Goal: Communication & Community: Answer question/provide support

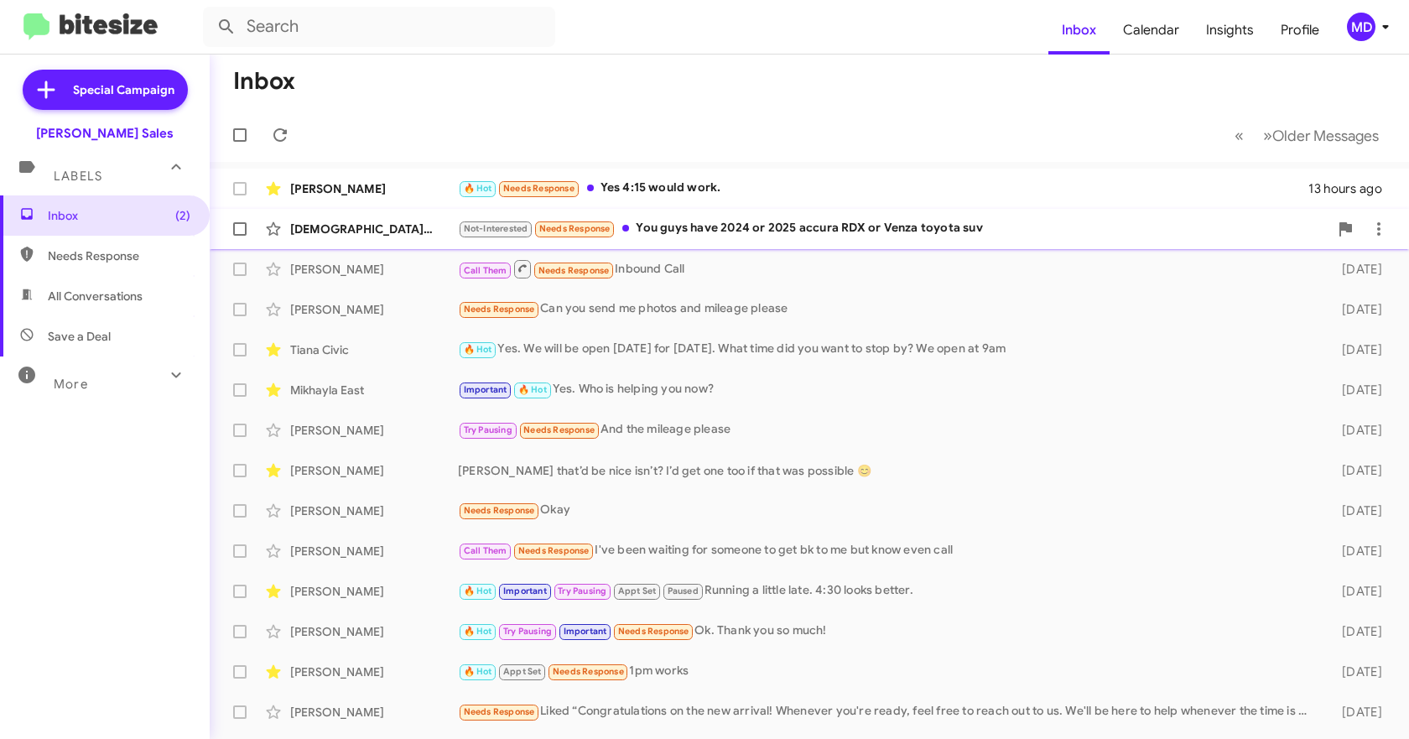
click at [876, 222] on div "Not-Interested Needs Response You guys have 2024 or 2025 accura RDX or Venza to…" at bounding box center [893, 228] width 871 height 19
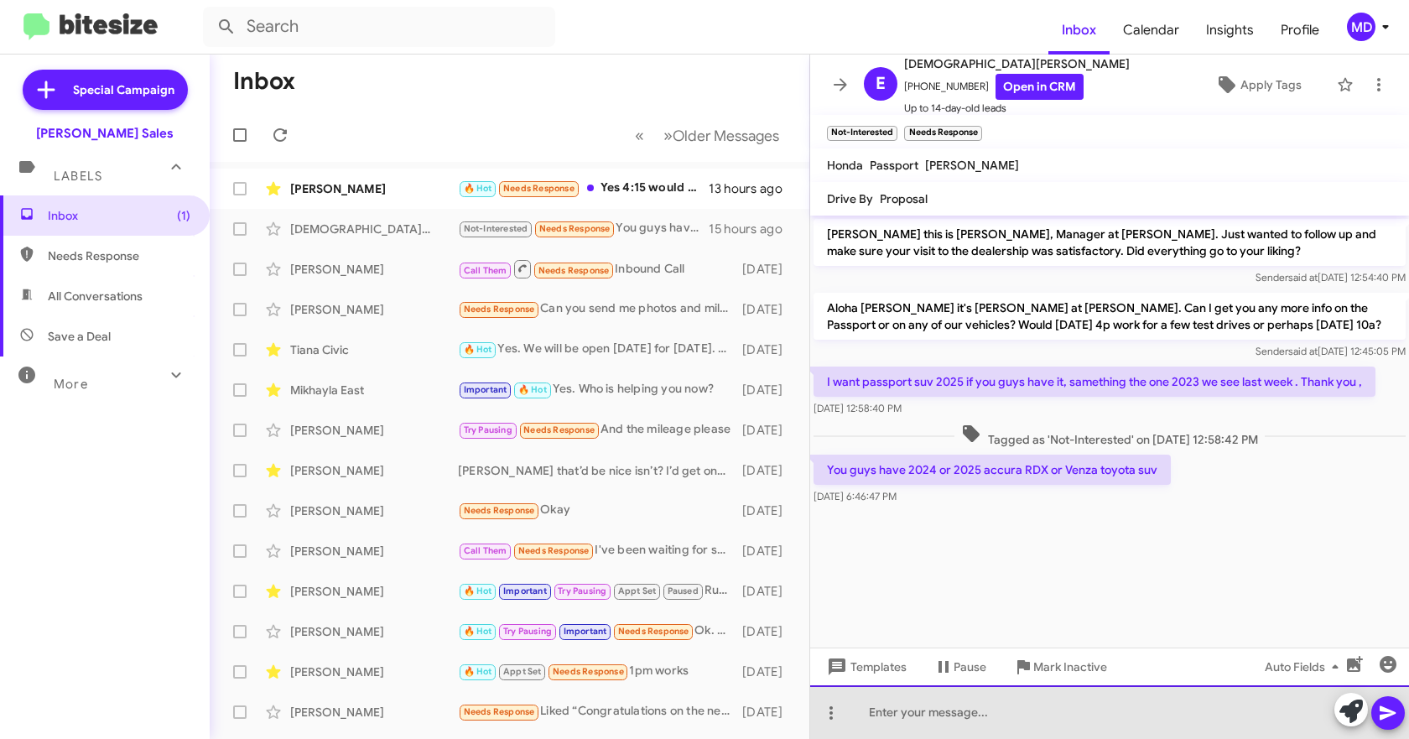
click at [893, 712] on div at bounding box center [1109, 712] width 599 height 54
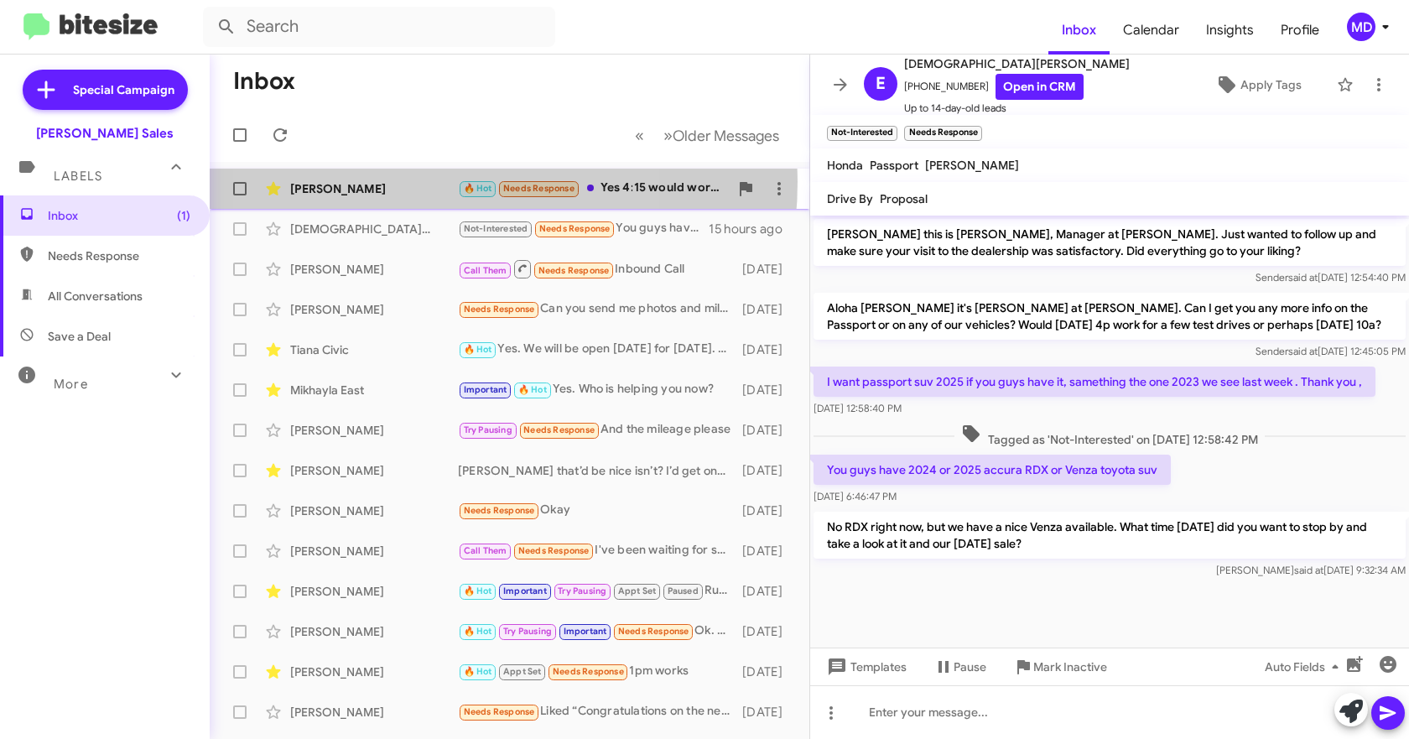
click at [409, 181] on div "[PERSON_NAME]" at bounding box center [374, 188] width 168 height 17
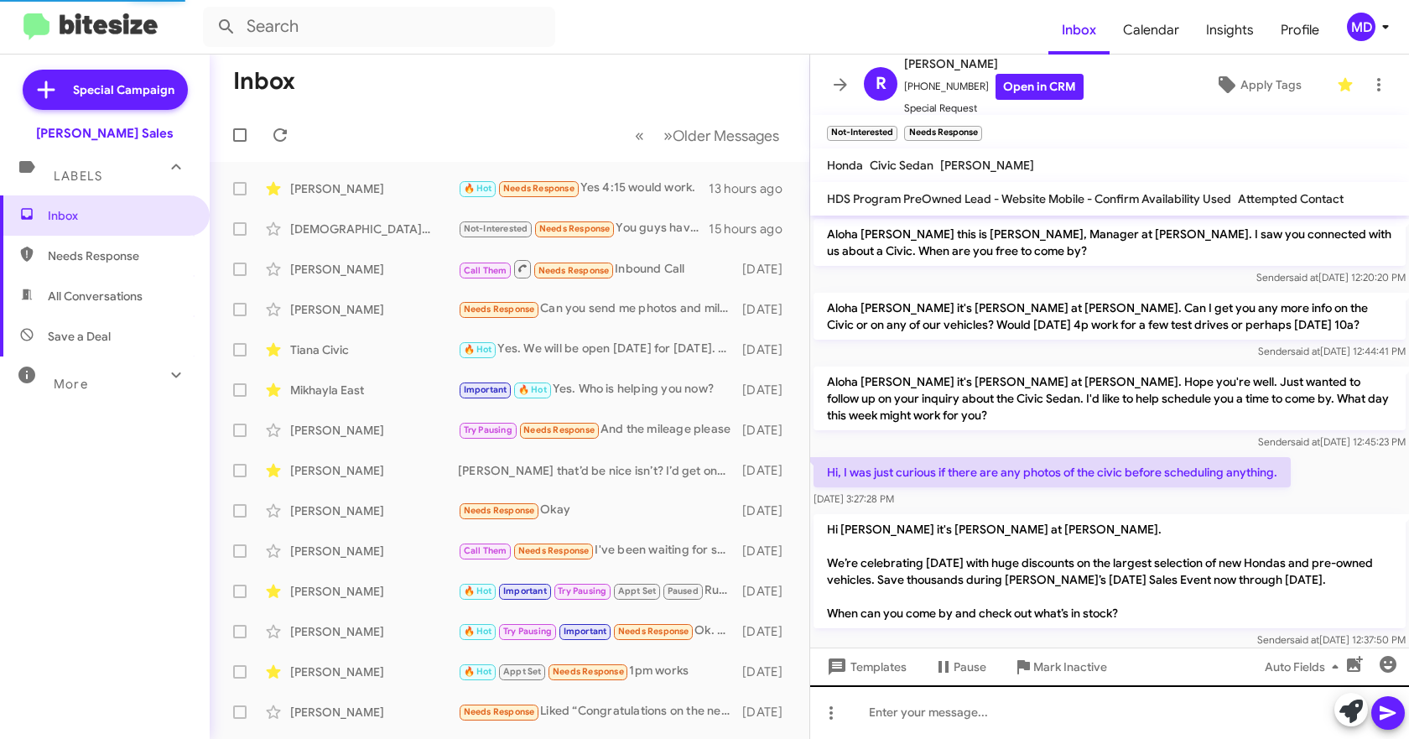
scroll to position [532, 0]
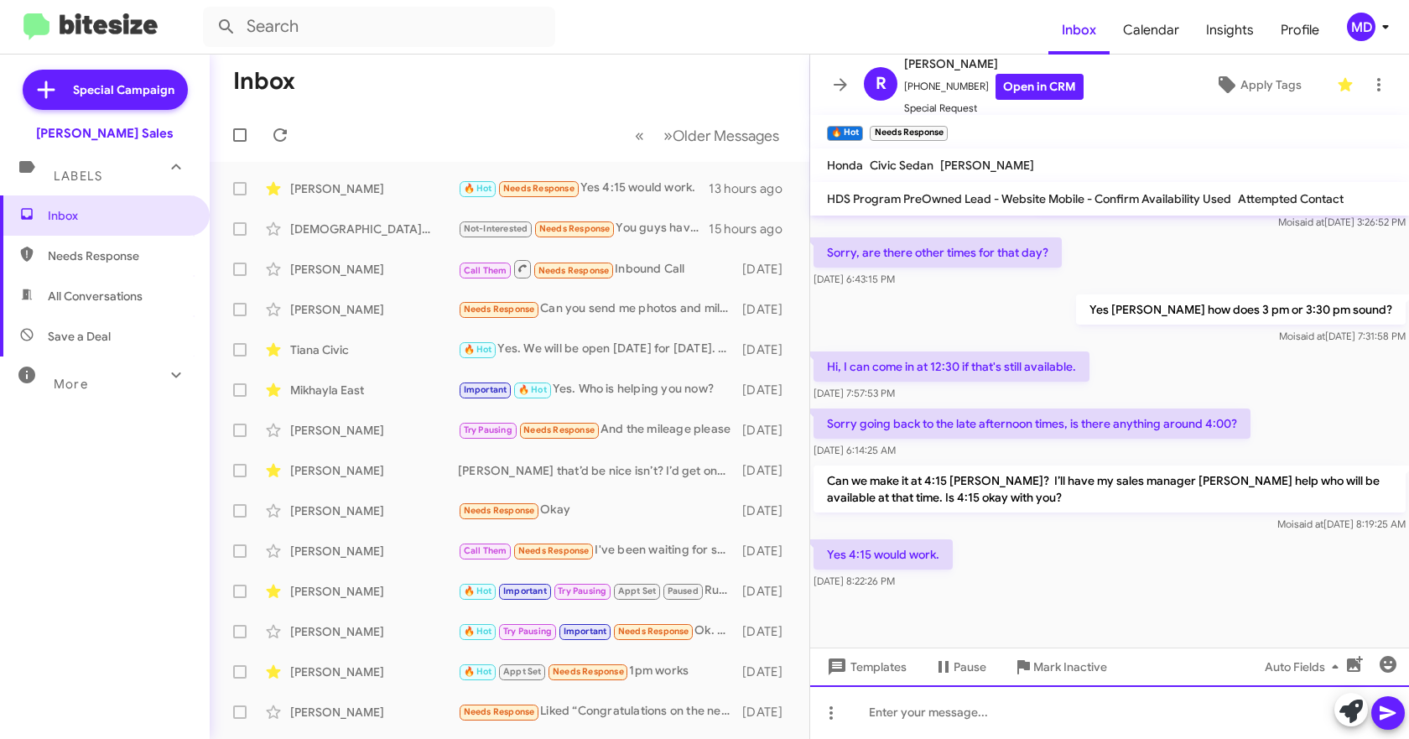
click at [936, 701] on div at bounding box center [1109, 712] width 599 height 54
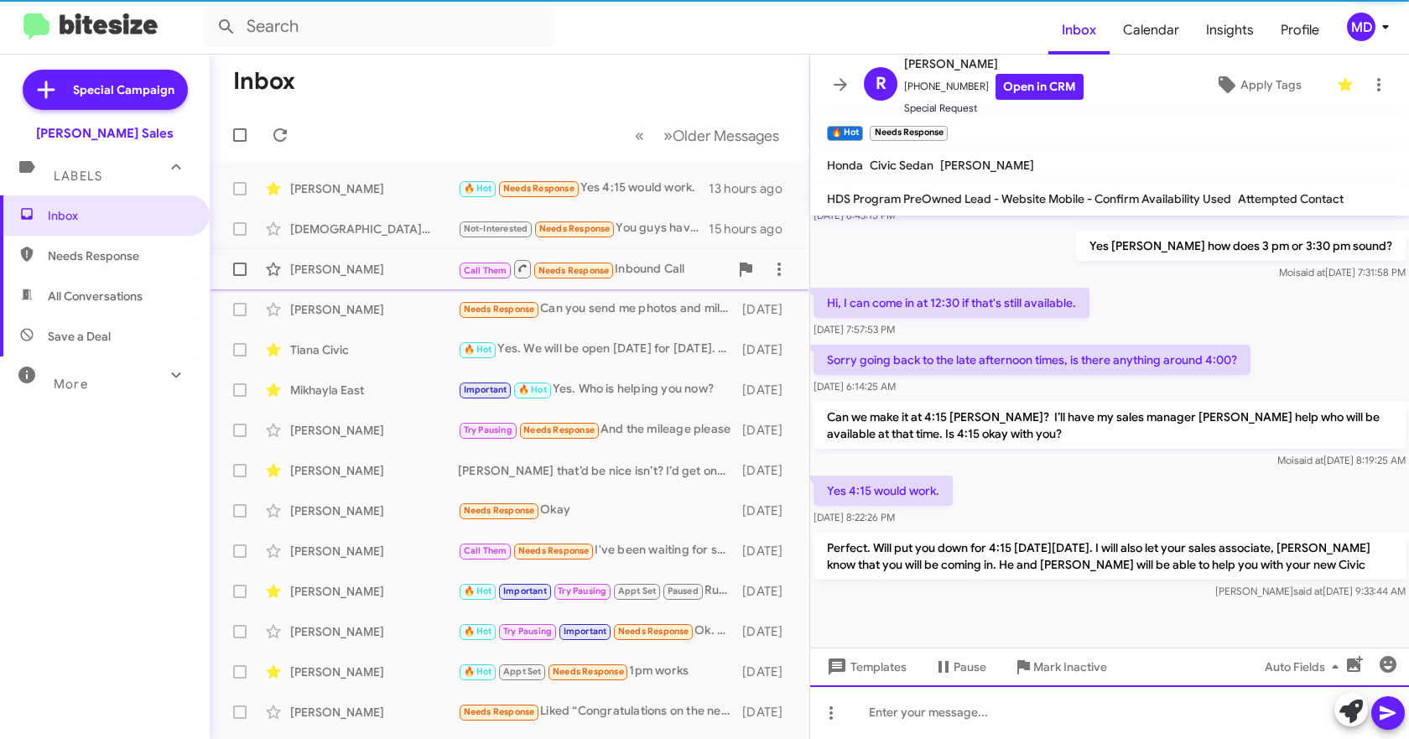
scroll to position [610, 0]
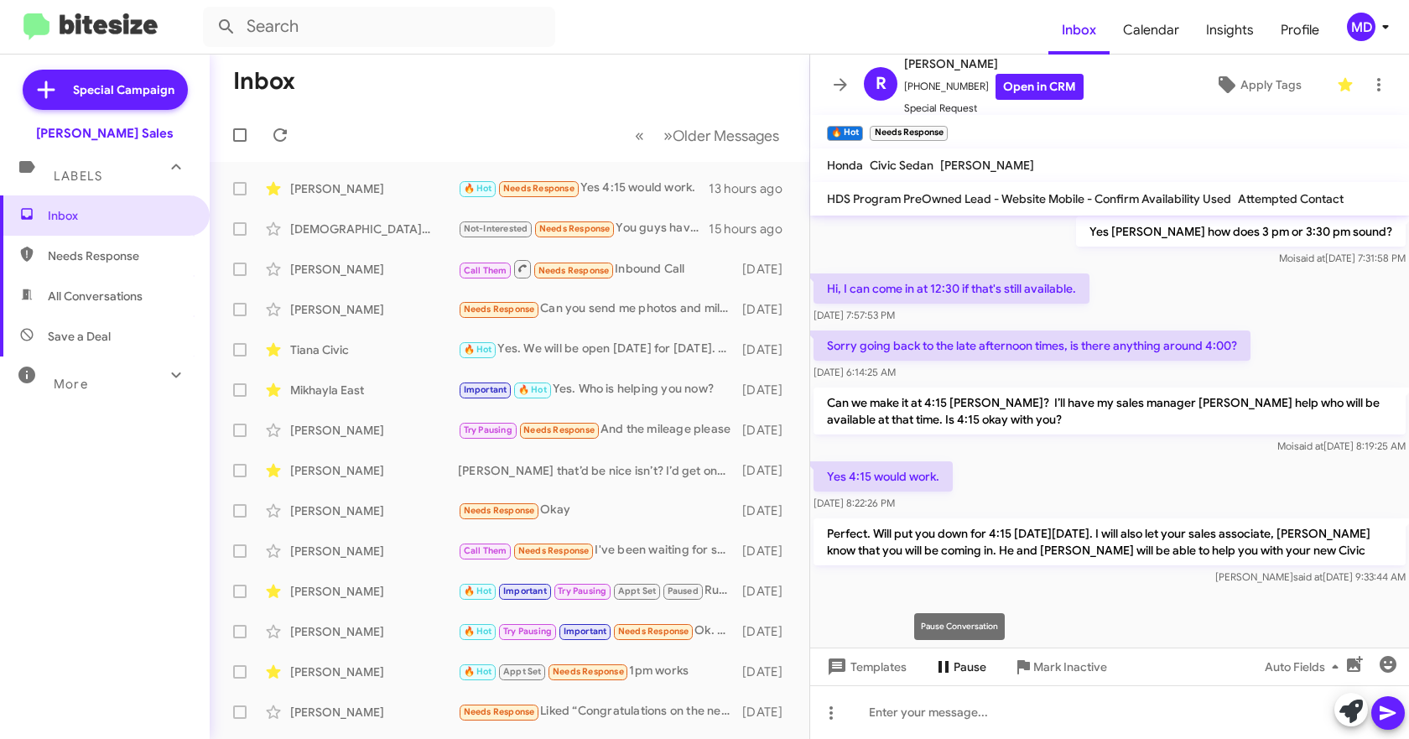
click at [980, 669] on span "Pause" at bounding box center [970, 667] width 33 height 30
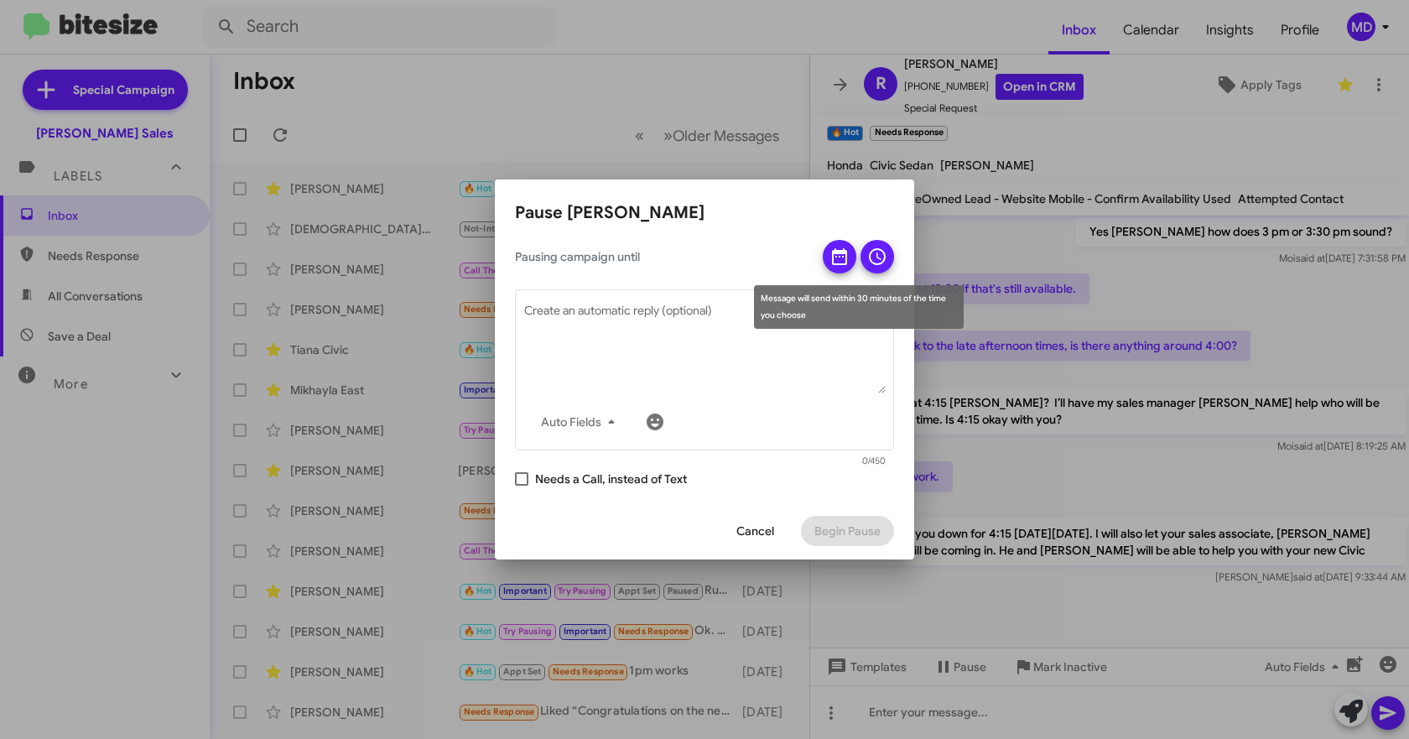
click at [843, 258] on icon at bounding box center [840, 257] width 20 height 20
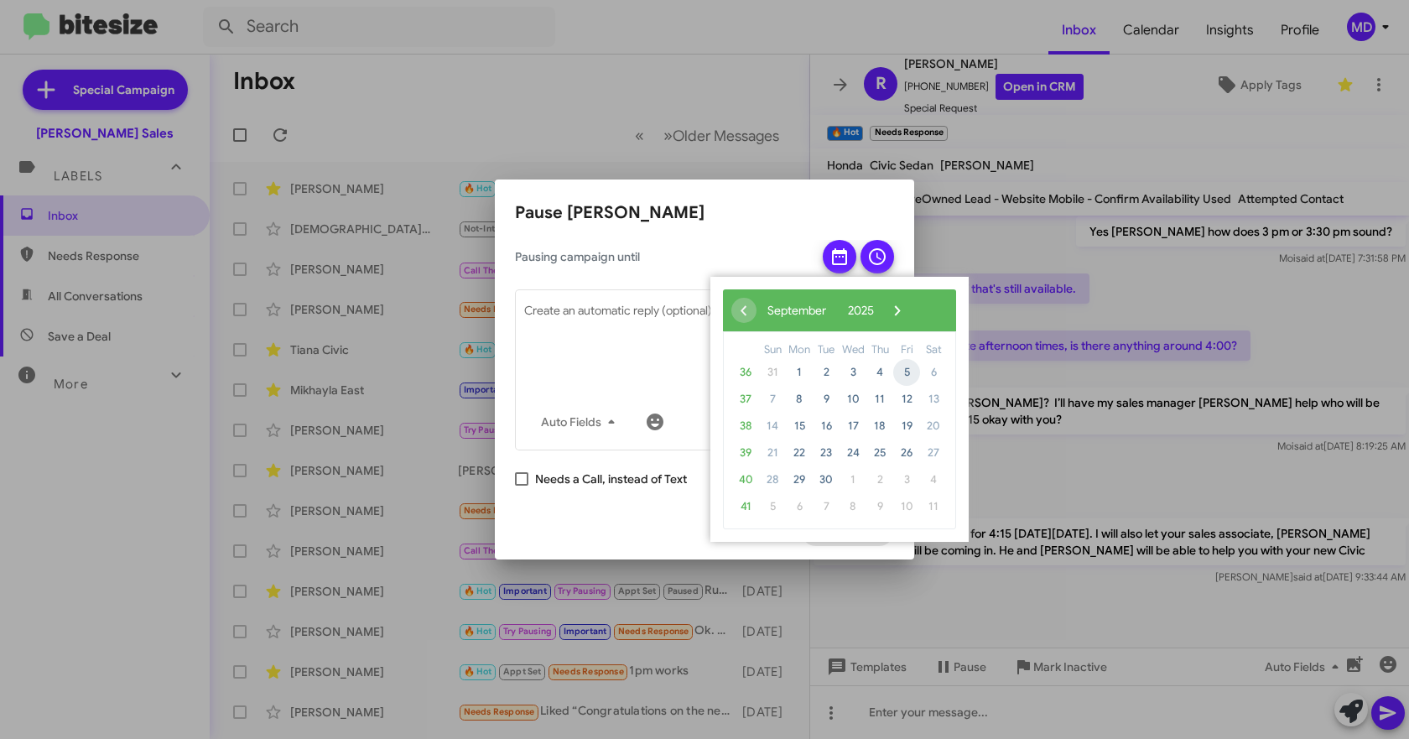
click at [901, 371] on span "5" at bounding box center [906, 372] width 27 height 27
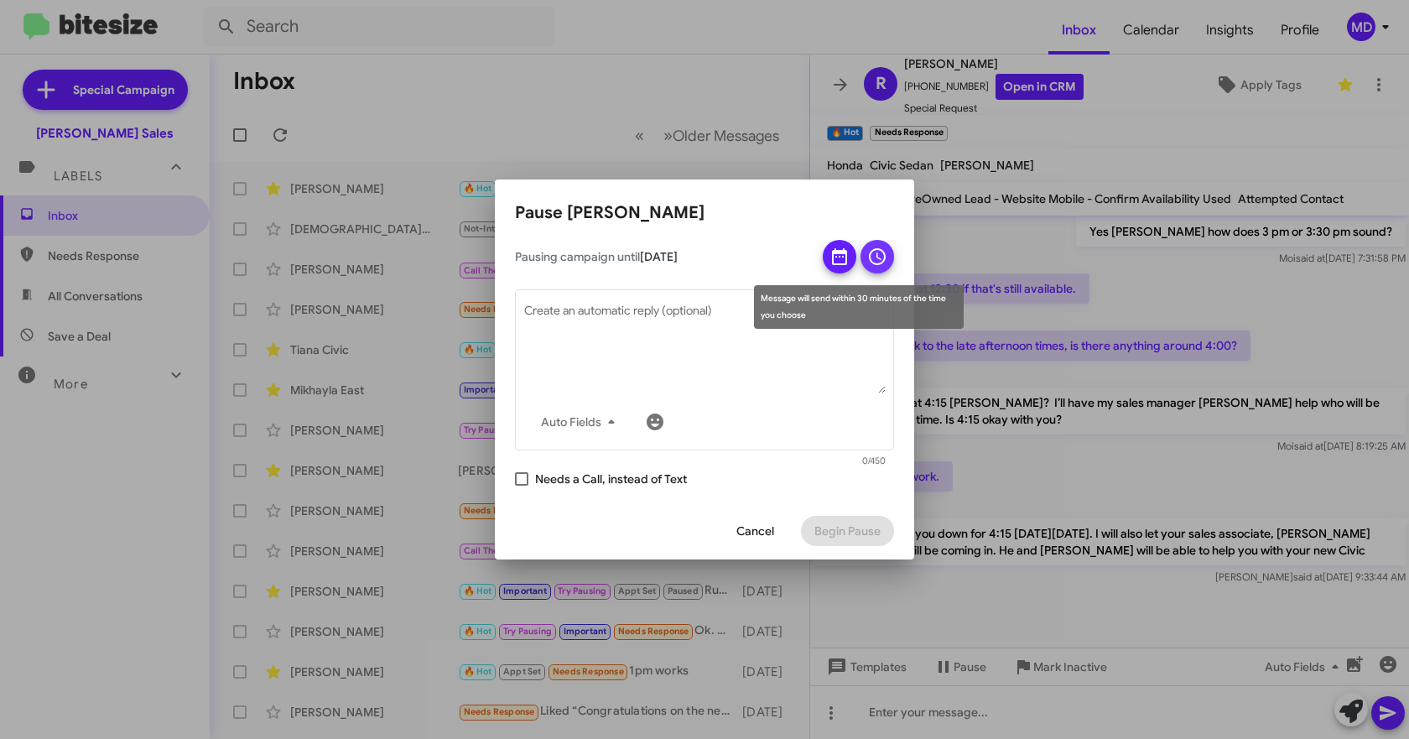
click at [881, 255] on icon at bounding box center [877, 257] width 20 height 20
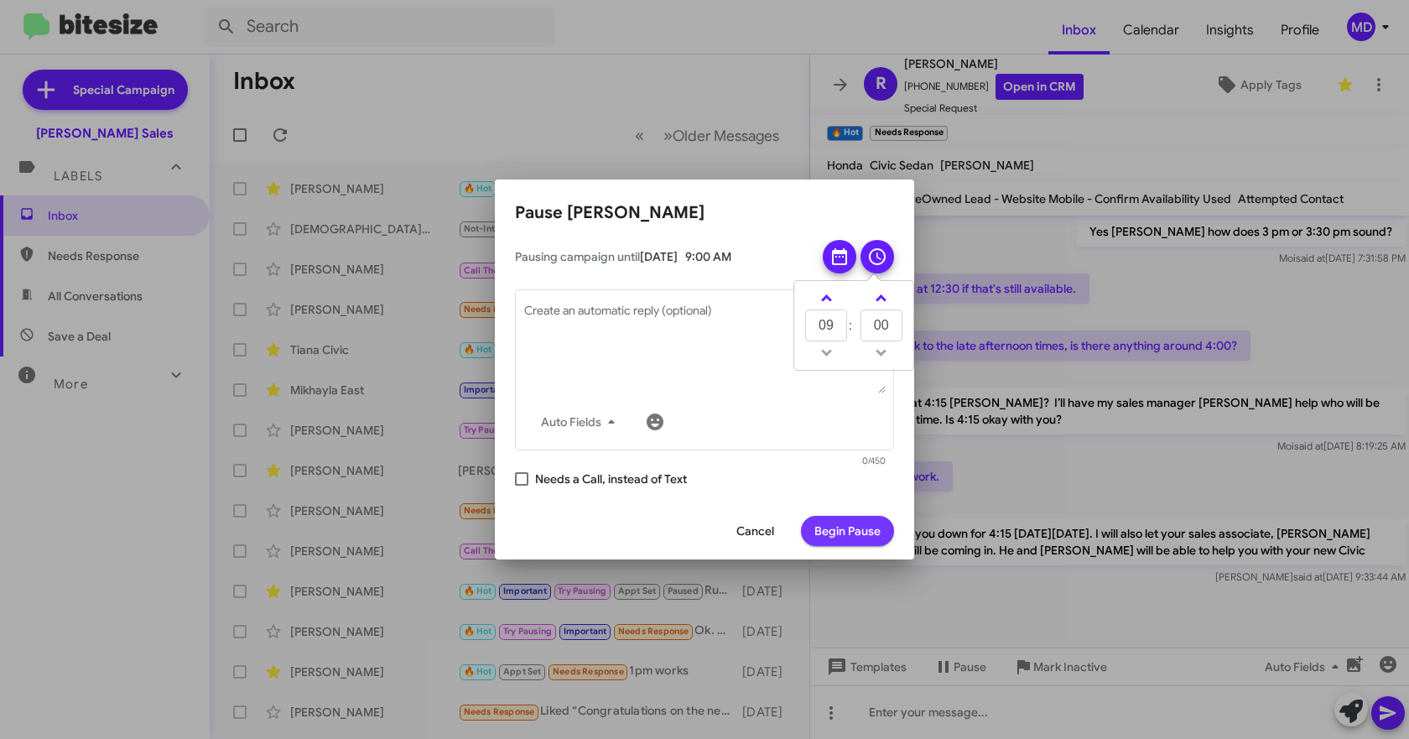
drag, startPoint x: 836, startPoint y: 535, endPoint x: 898, endPoint y: 382, distance: 165.9
click at [836, 534] on span "Begin Pause" at bounding box center [848, 531] width 66 height 30
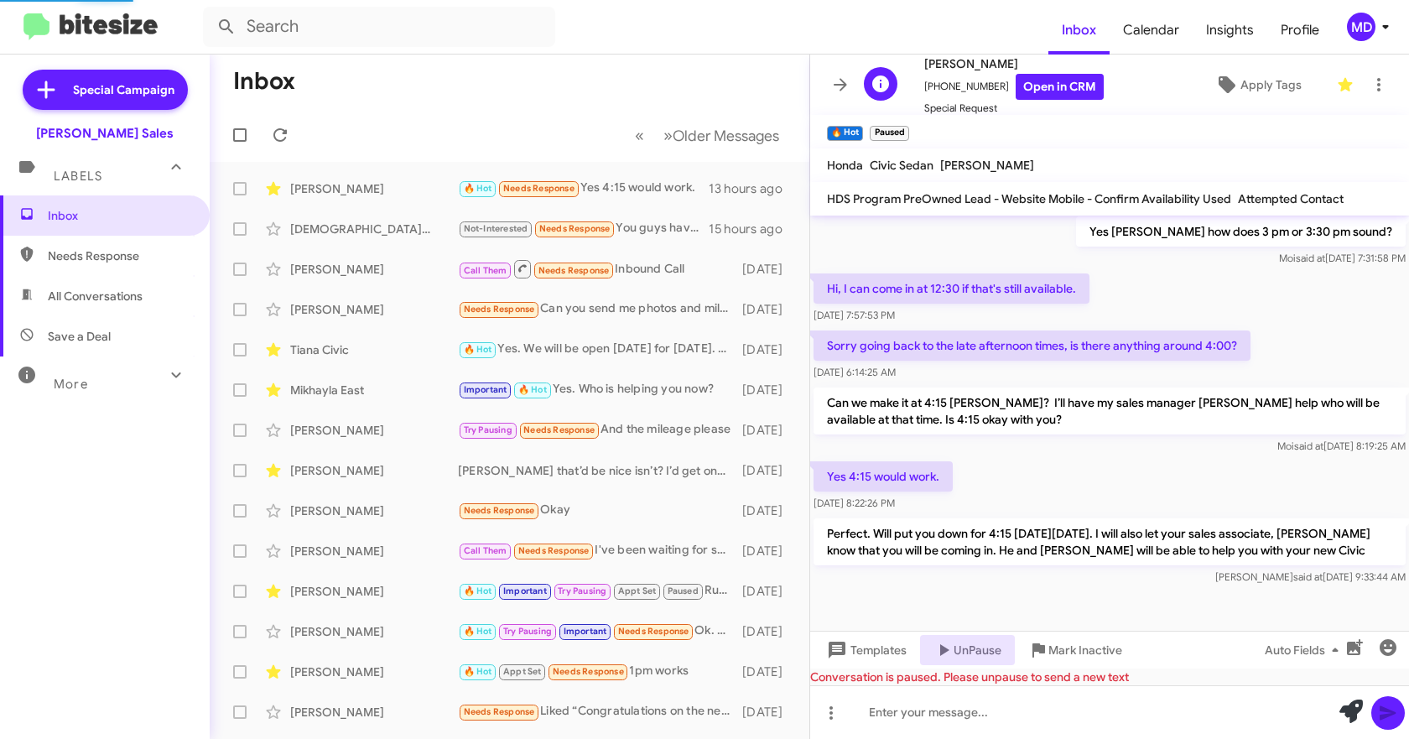
scroll to position [0, 0]
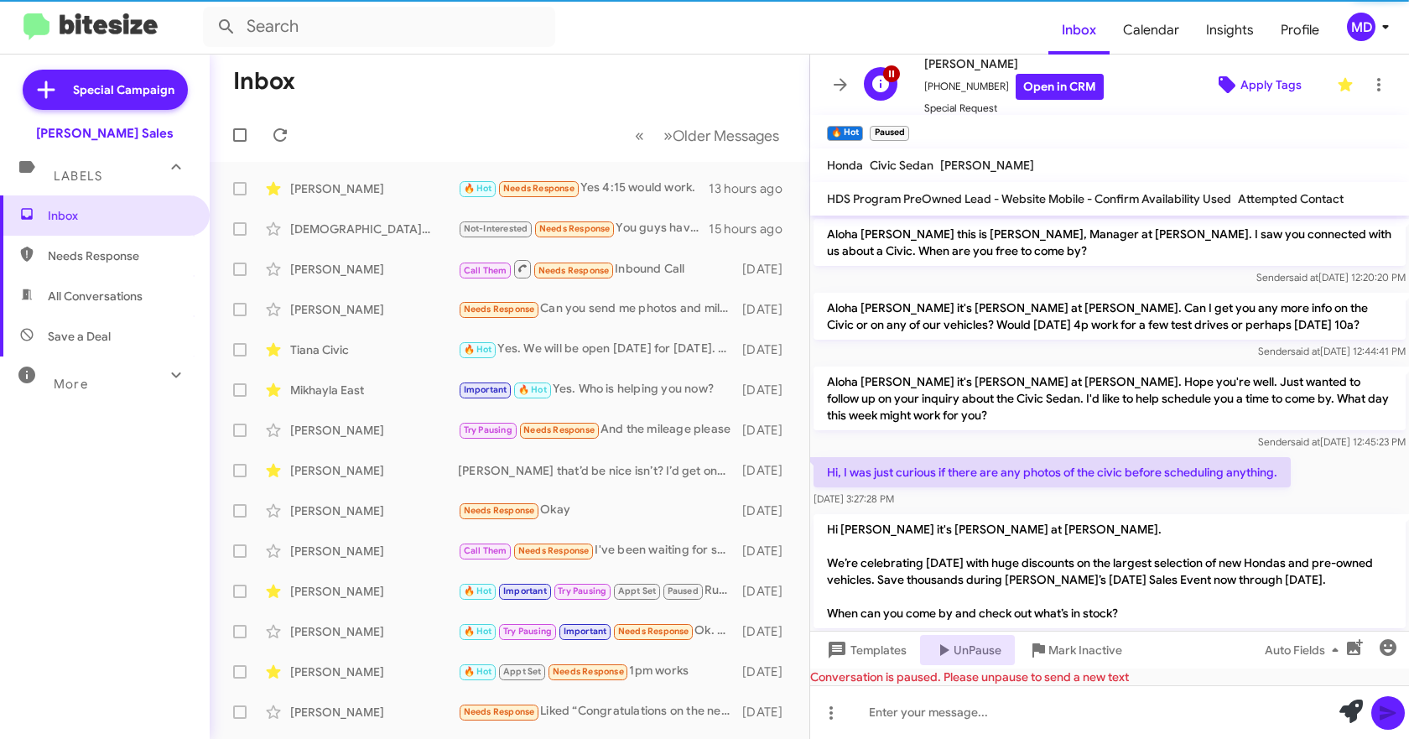
click at [1221, 82] on icon at bounding box center [1227, 84] width 17 height 17
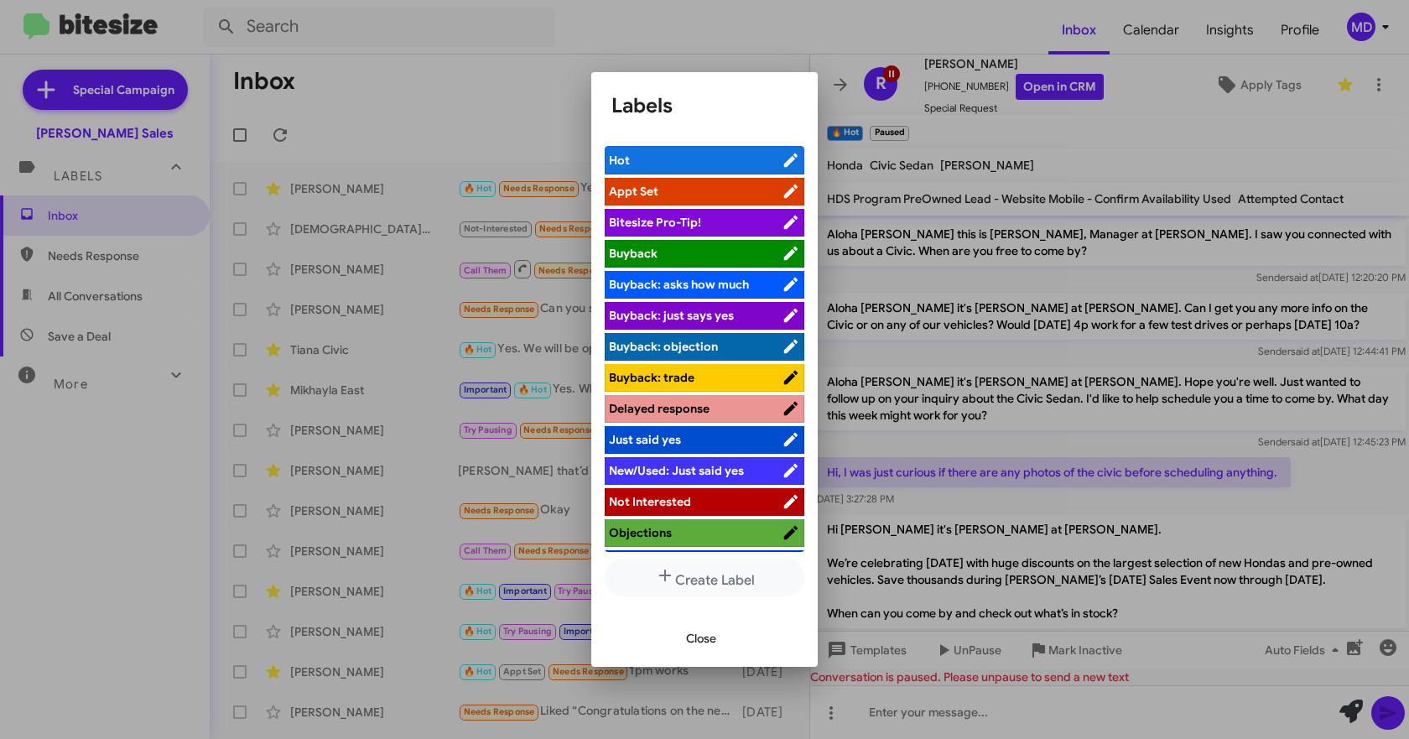
click at [720, 191] on span "Appt Set" at bounding box center [695, 191] width 173 height 17
drag, startPoint x: 701, startPoint y: 645, endPoint x: 725, endPoint y: 573, distance: 75.9
click at [701, 643] on span "Close" at bounding box center [701, 638] width 30 height 30
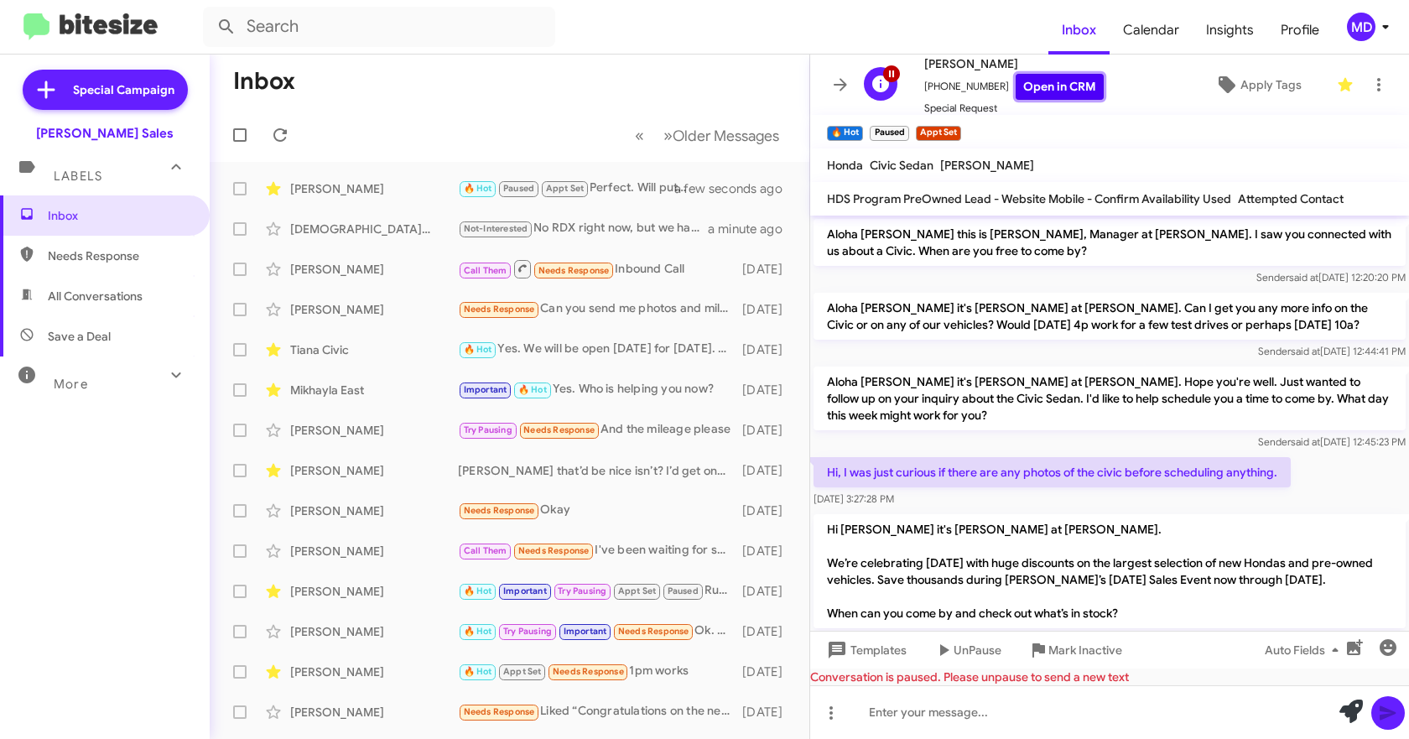
click at [1040, 85] on link "Open in CRM" at bounding box center [1060, 87] width 88 height 26
click at [835, 86] on icon at bounding box center [840, 85] width 20 height 20
